Goal: Information Seeking & Learning: Compare options

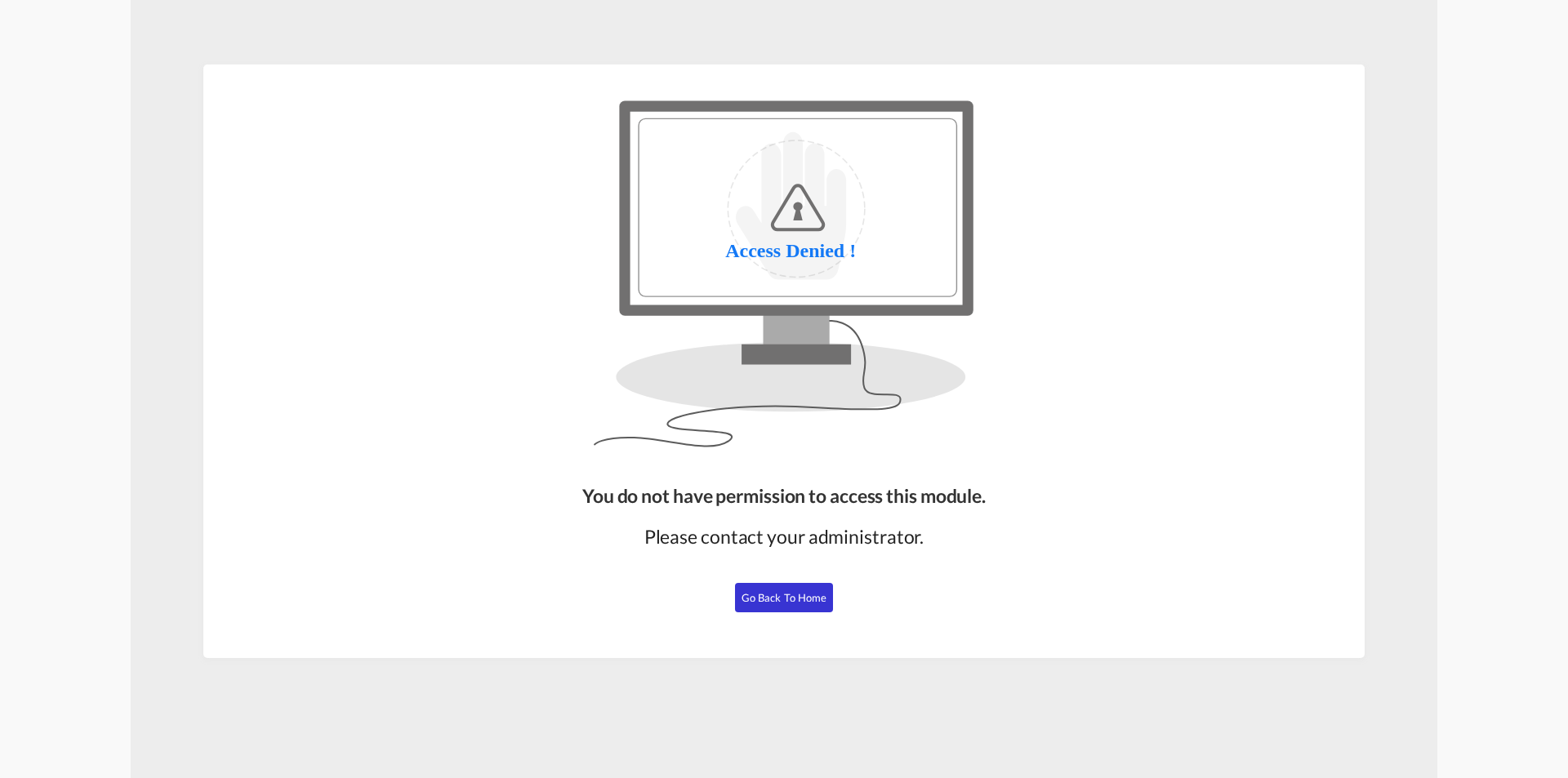
click at [766, 580] on div "You do not have permission to access this module. Please contact your administr…" at bounding box center [784, 564] width 417 height 176
click at [766, 586] on button "Go Back to Home" at bounding box center [784, 597] width 98 height 29
